Goal: Entertainment & Leisure: Consume media (video, audio)

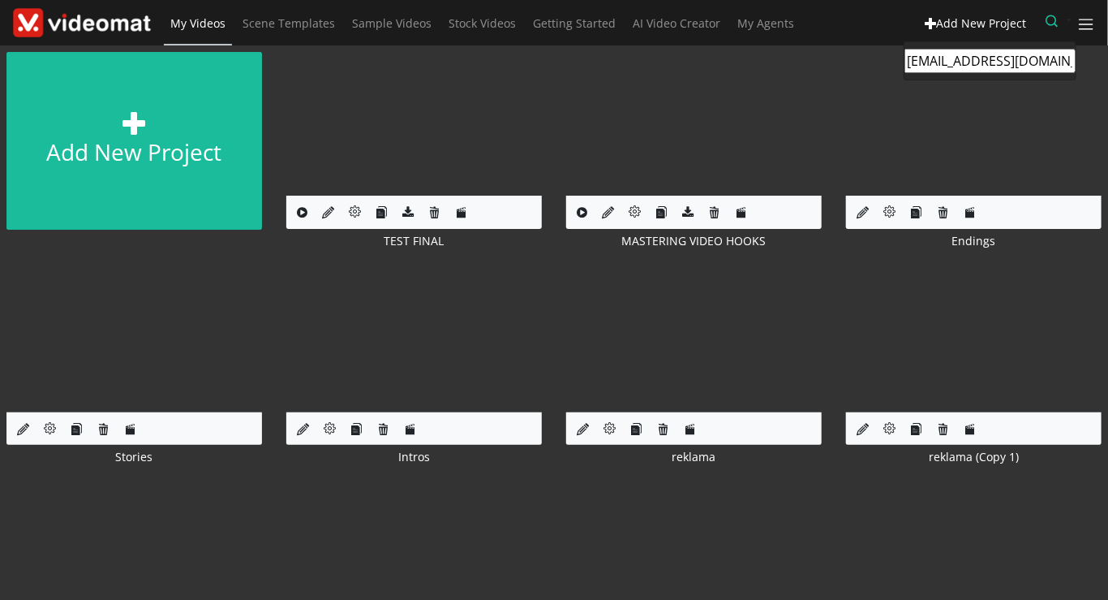
type input "ecoosa@telkomsa.net"
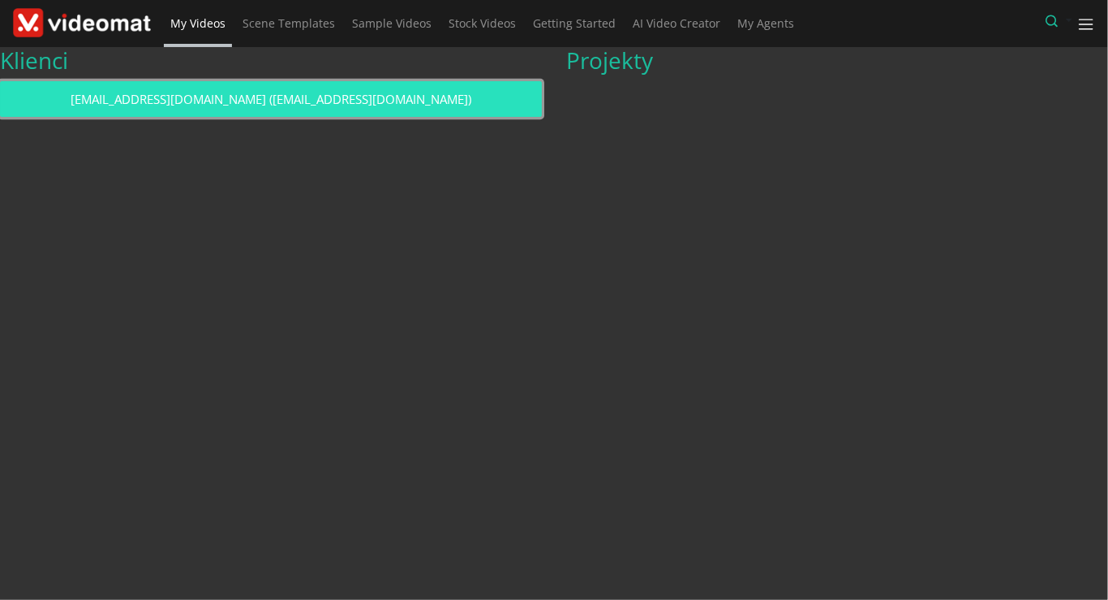
click at [385, 103] on link "ecoosa@telkomsa.net (ecoosa@telkomsa.net)" at bounding box center [271, 99] width 542 height 37
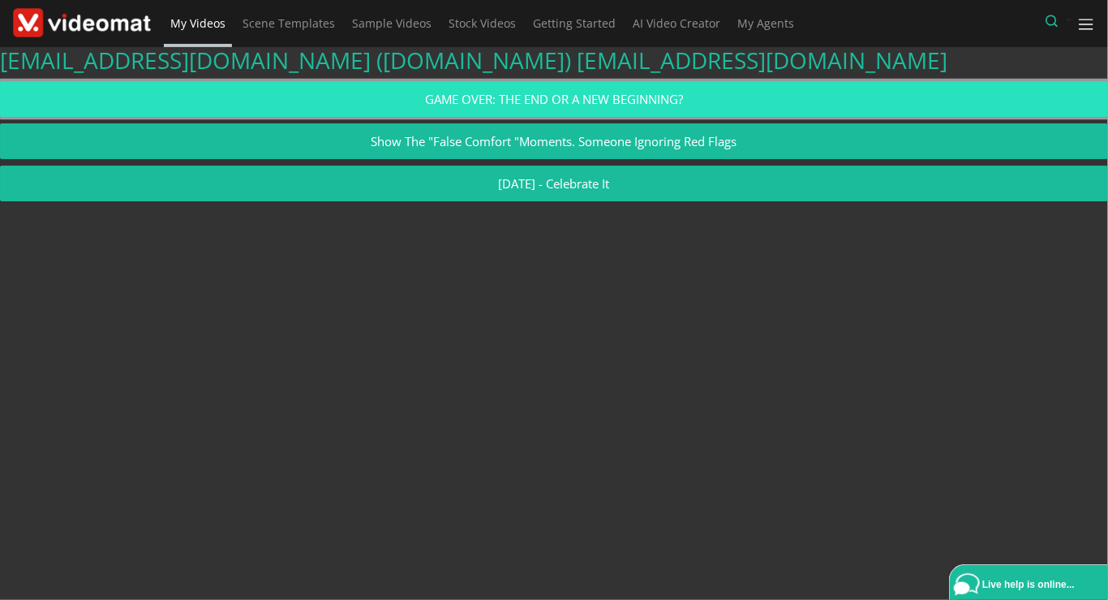
click at [492, 103] on link "GAME OVER: THE END OR A NEW BEGINNING?" at bounding box center [554, 99] width 1108 height 37
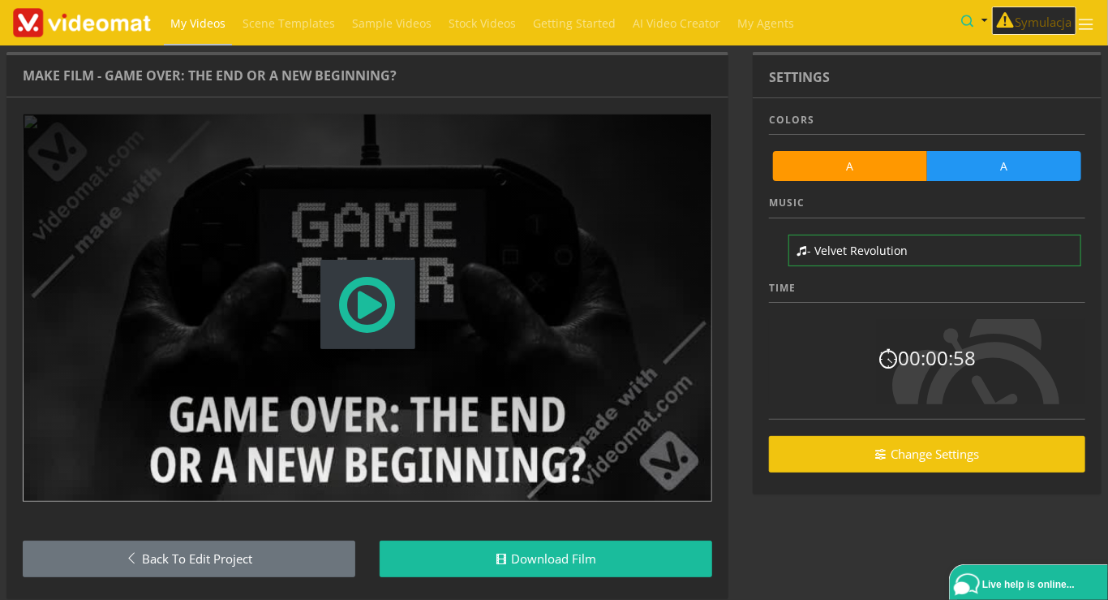
click at [341, 307] on span "Modal Window" at bounding box center [368, 304] width 62 height 71
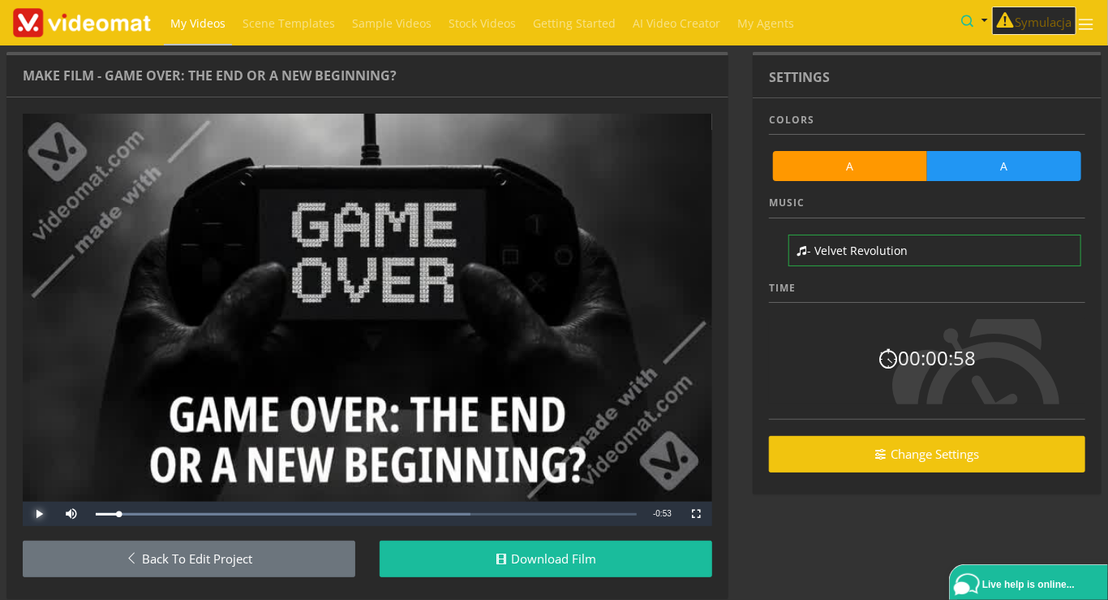
click at [35, 514] on span "Video Player" at bounding box center [39, 514] width 32 height 0
drag, startPoint x: 151, startPoint y: 518, endPoint x: 84, endPoint y: 513, distance: 66.7
click at [86, 512] on div "Play Skip Backward Unmute 0% Current Time 0:00 / Duration 0:55 Loaded : 69.21% …" at bounding box center [368, 513] width 690 height 24
click at [69, 514] on span "Video Player" at bounding box center [71, 514] width 32 height 0
drag, startPoint x: 193, startPoint y: 518, endPoint x: 8, endPoint y: 509, distance: 185.2
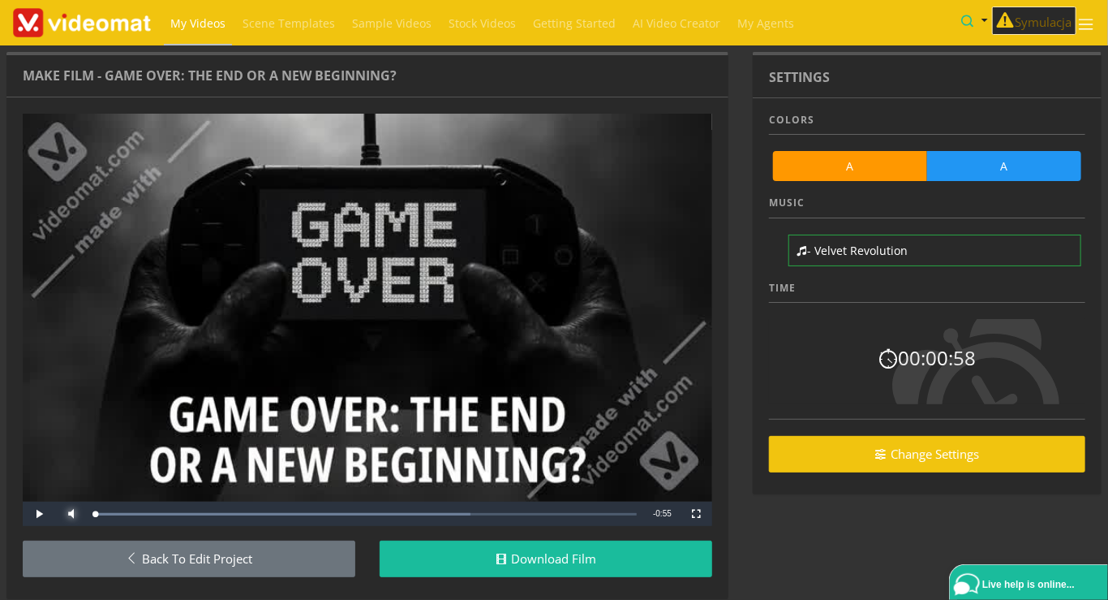
click at [11, 509] on div "Video Player is loading. Play Skip Backward Mute 0% Current Time 0:00 / Duratio…" at bounding box center [367, 347] width 722 height 501
click at [36, 514] on span "Video Player" at bounding box center [39, 514] width 32 height 0
drag, startPoint x: 95, startPoint y: 519, endPoint x: 157, endPoint y: 520, distance: 62.5
click at [157, 520] on div "Play Skip Backward Mute 100% Current Time 0:04 / Duration 0:55 Loaded : 69.21% …" at bounding box center [368, 513] width 690 height 24
click at [28, 514] on span "Video Player" at bounding box center [39, 514] width 32 height 0
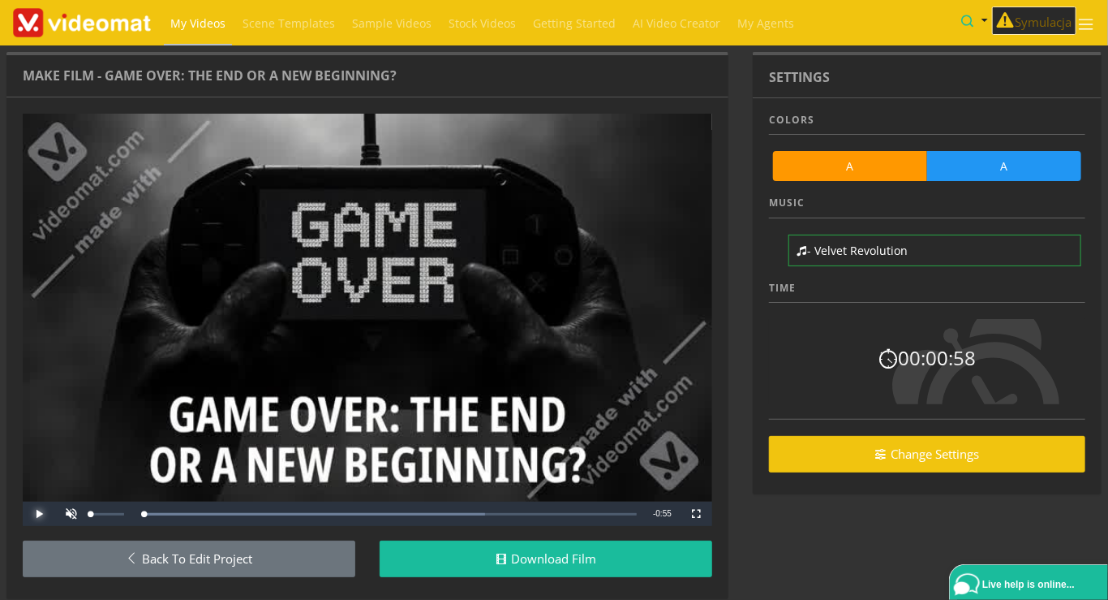
drag, startPoint x: 148, startPoint y: 510, endPoint x: 67, endPoint y: 512, distance: 82.0
click at [67, 512] on div "Play Skip Backward Unmute 0% Current Time 0:00 / Duration 0:55 Loaded : 69.21% …" at bounding box center [368, 513] width 690 height 24
click at [68, 514] on span "Video Player" at bounding box center [71, 514] width 32 height 0
drag, startPoint x: 154, startPoint y: 522, endPoint x: 89, endPoint y: 519, distance: 65.0
click at [89, 519] on div "Loaded : 69.21% 0:00 0:00" at bounding box center [366, 513] width 557 height 24
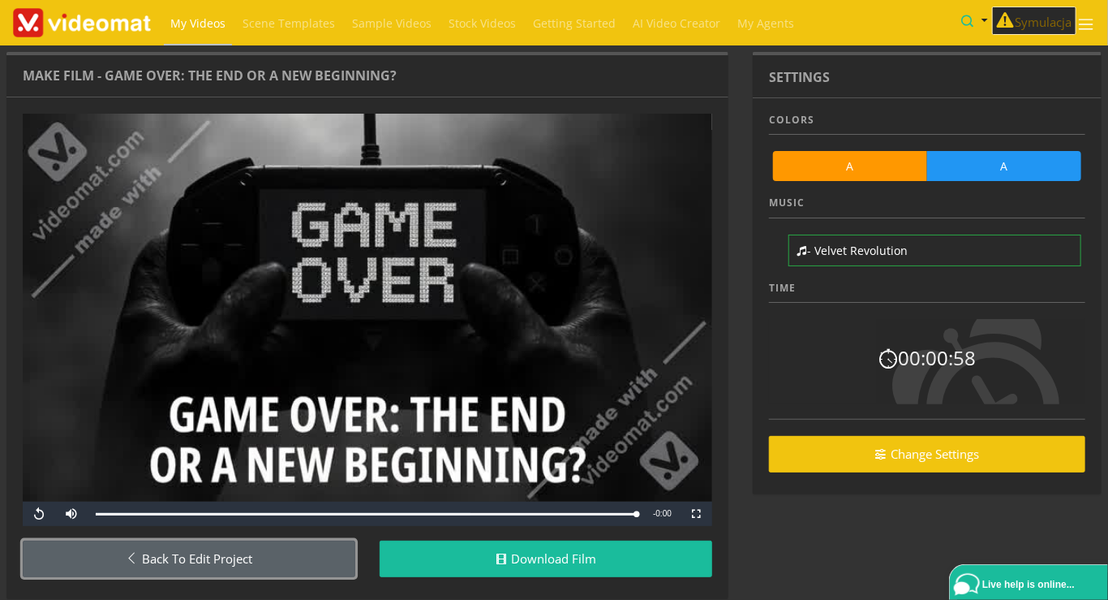
click at [217, 570] on link "Back to Edit Project" at bounding box center [189, 558] width 333 height 37
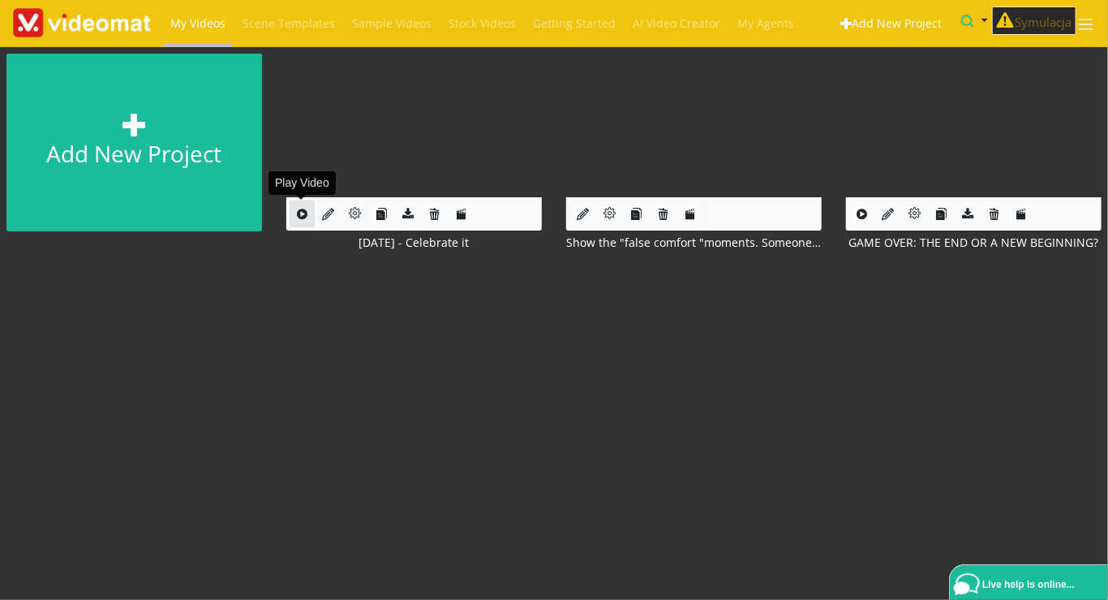
click at [302, 217] on icon at bounding box center [302, 214] width 11 height 12
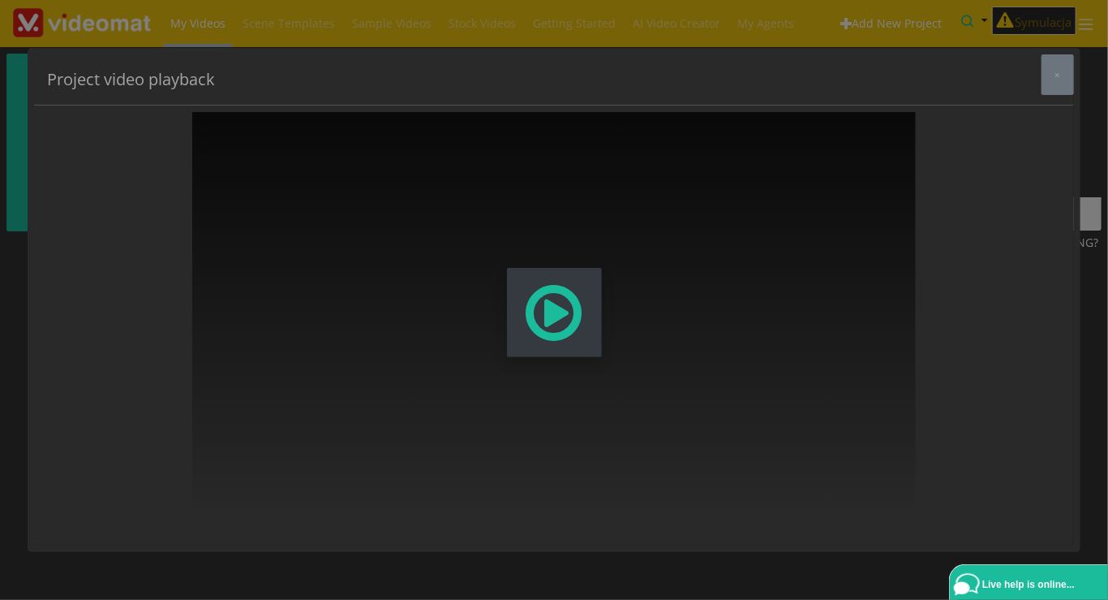
click at [548, 317] on span "Modal Window" at bounding box center [554, 312] width 62 height 71
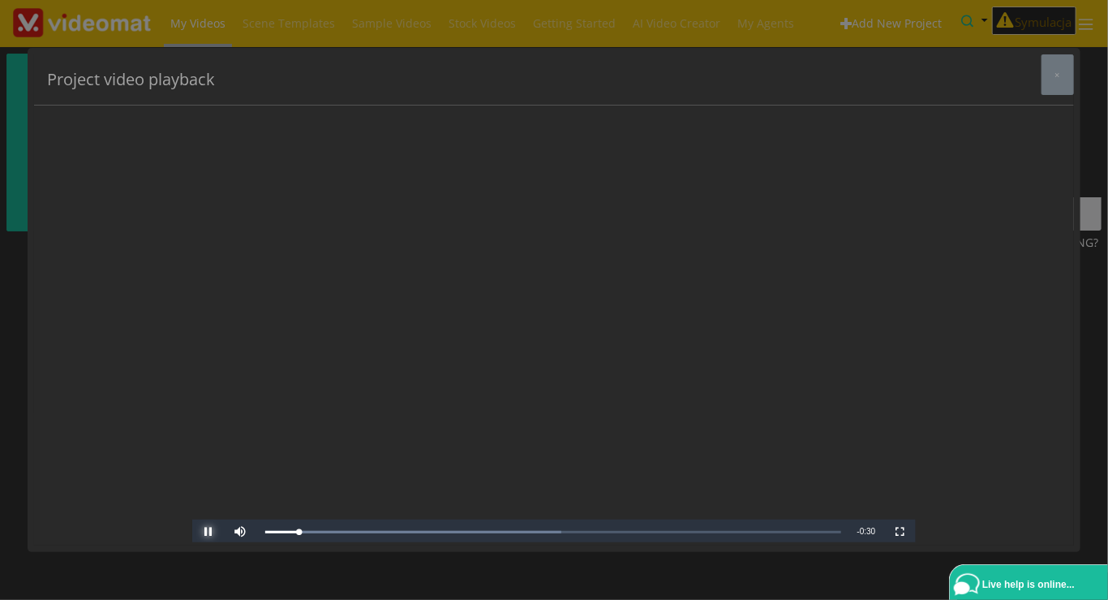
click at [207, 531] on span "Video Player" at bounding box center [208, 531] width 32 height 0
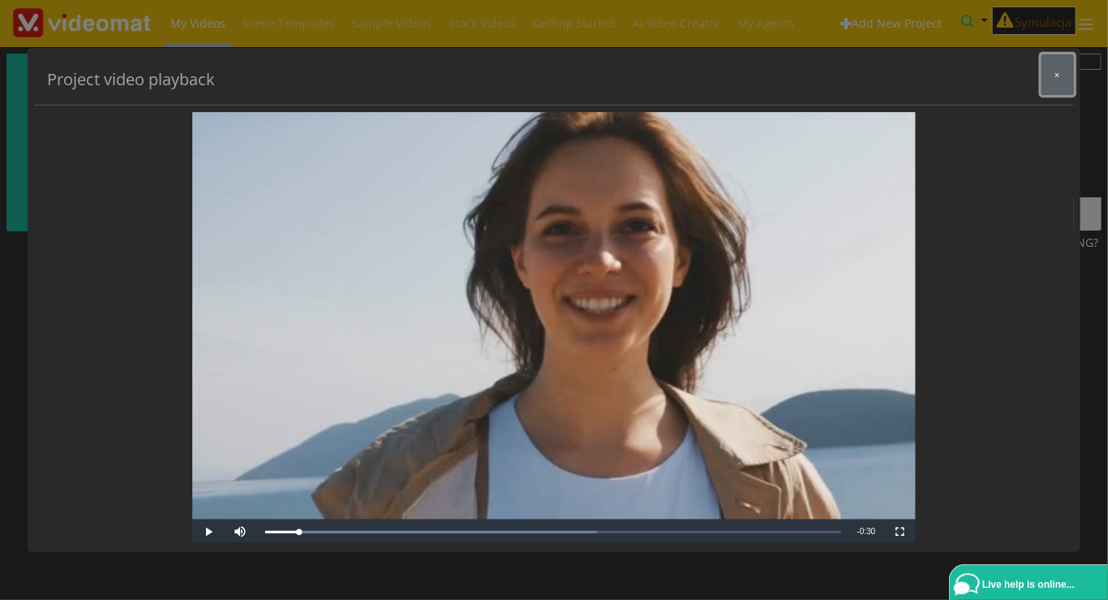
click at [1048, 86] on button "×" at bounding box center [1058, 74] width 32 height 41
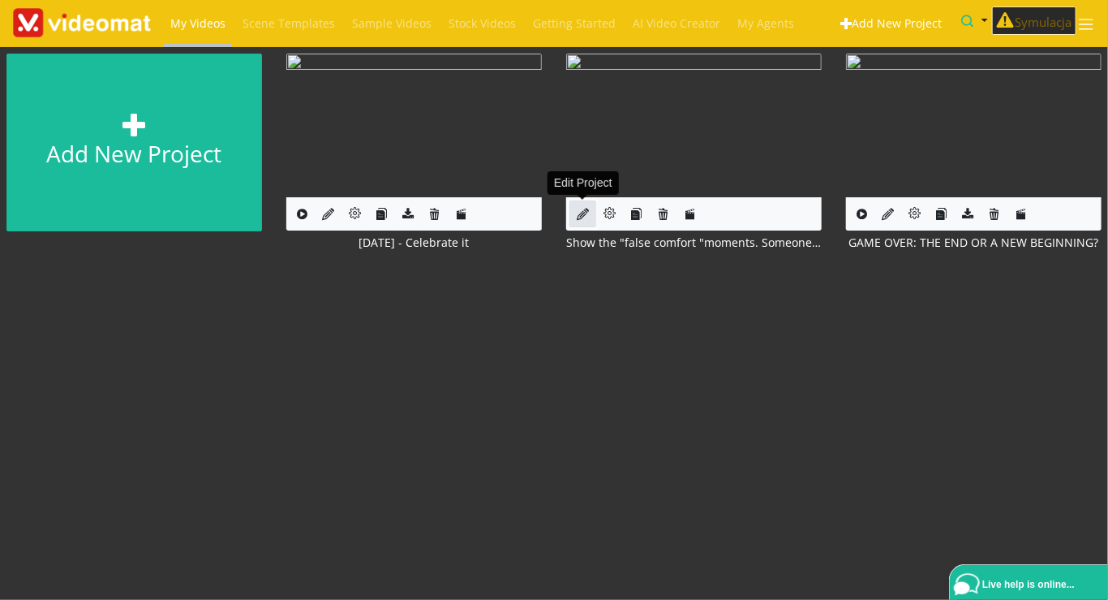
click at [583, 219] on icon at bounding box center [583, 214] width 12 height 12
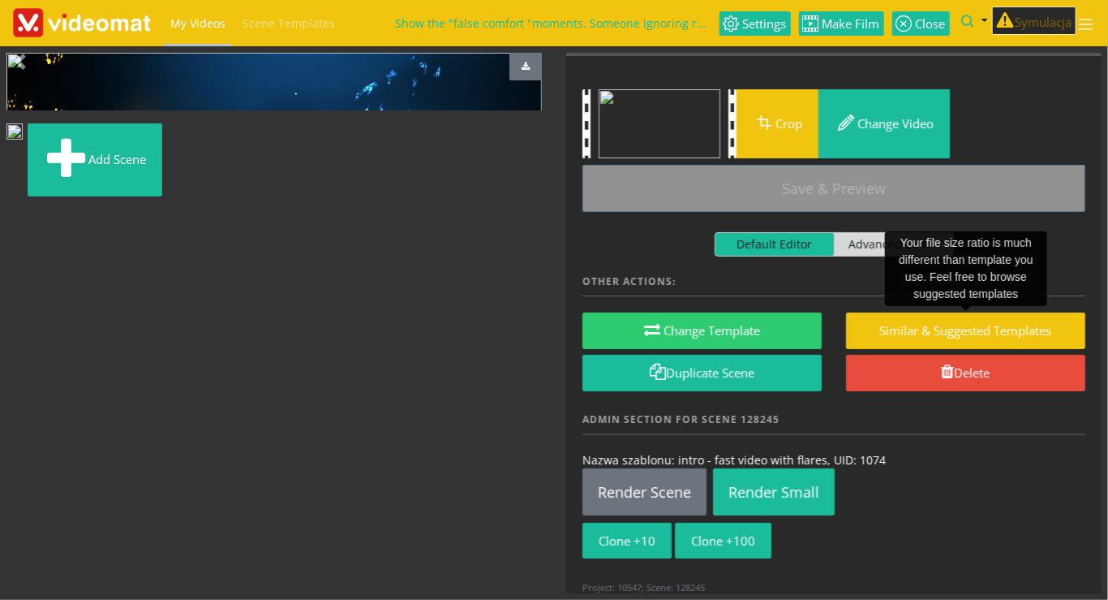
click at [206, 27] on span "My Videos" at bounding box center [197, 22] width 55 height 15
